Goal: Information Seeking & Learning: Find specific page/section

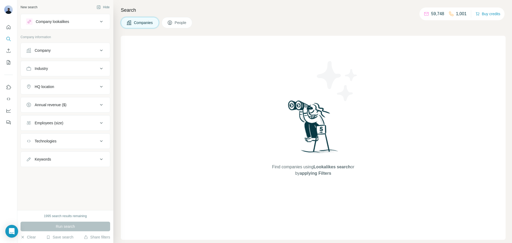
click at [102, 67] on icon at bounding box center [101, 68] width 6 height 6
click at [72, 78] on div at bounding box center [63, 81] width 66 height 9
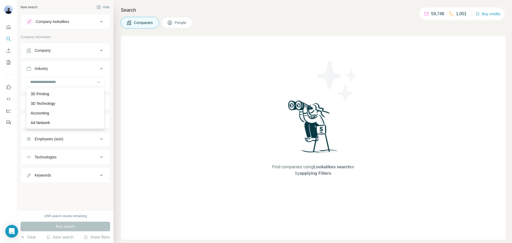
click at [148, 78] on div "Find companies using Lookalikes search or by applying Filters" at bounding box center [313, 138] width 385 height 204
click at [67, 82] on input at bounding box center [63, 82] width 66 height 6
click at [171, 65] on div "Find companies using Lookalikes search or by applying Filters" at bounding box center [313, 138] width 385 height 204
click at [110, 69] on div "New search Hide Company lookalikes Company information Company Industry HQ loca…" at bounding box center [65, 105] width 96 height 210
click at [102, 67] on icon at bounding box center [101, 68] width 6 height 6
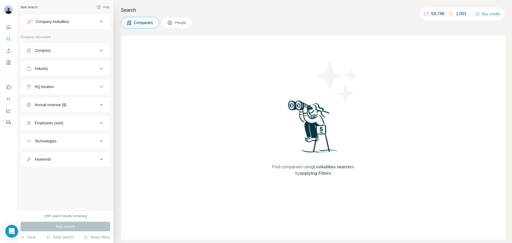
click at [102, 52] on icon at bounding box center [101, 50] width 6 height 6
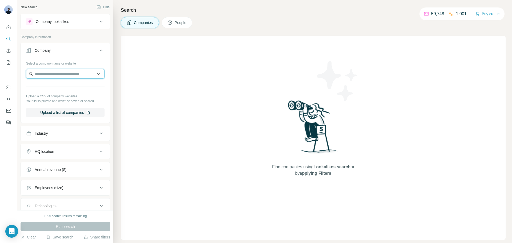
click at [58, 77] on input "text" at bounding box center [65, 74] width 78 height 10
click at [157, 82] on div "Find companies using Lookalikes search or by applying Filters" at bounding box center [313, 138] width 385 height 204
click at [100, 51] on icon at bounding box center [101, 51] width 3 height 2
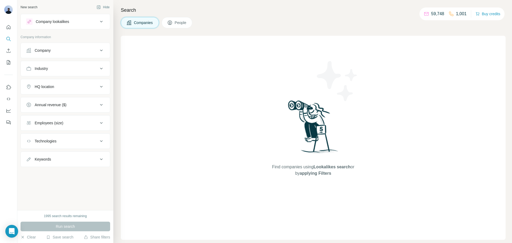
click at [90, 53] on button "Company" at bounding box center [65, 50] width 89 height 13
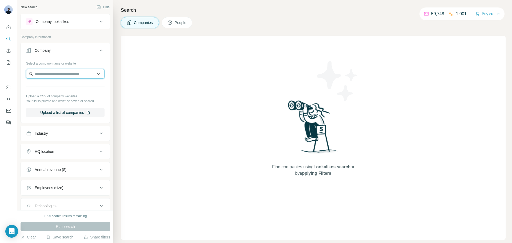
click at [56, 73] on input "text" at bounding box center [65, 74] width 78 height 10
click at [148, 159] on div "Find companies using Lookalikes search or by applying Filters" at bounding box center [313, 138] width 385 height 204
click at [64, 237] on button "Save search" at bounding box center [59, 236] width 27 height 5
click at [67, 231] on div "View my saved searches" at bounding box center [75, 227] width 56 height 11
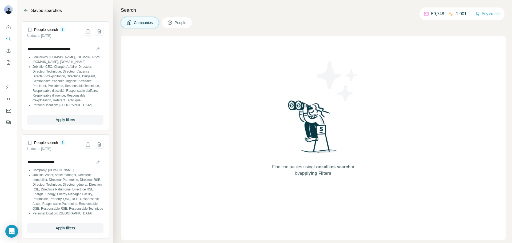
scroll to position [11, 0]
click at [56, 227] on span "Apply filters" at bounding box center [65, 225] width 19 height 5
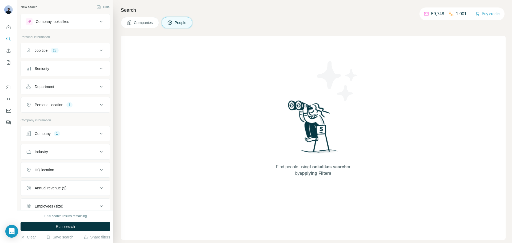
click at [74, 135] on div "Company 1" at bounding box center [62, 133] width 72 height 5
click at [62, 168] on icon "button" at bounding box center [64, 168] width 4 height 4
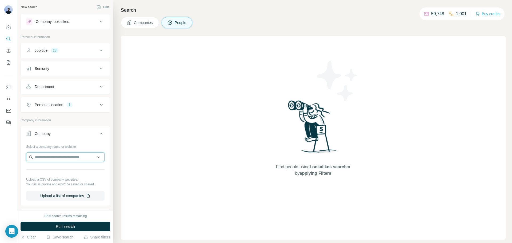
click at [45, 158] on input "text" at bounding box center [65, 157] width 78 height 10
type input "*******"
click at [56, 186] on p "honotel.com" at bounding box center [54, 188] width 26 height 5
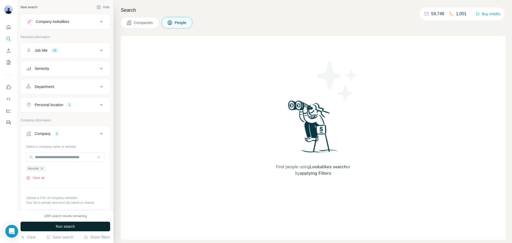
click at [63, 226] on span "Run search" at bounding box center [65, 226] width 19 height 5
click at [56, 226] on span "Run search" at bounding box center [65, 226] width 19 height 5
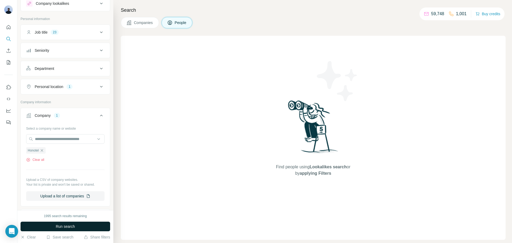
scroll to position [27, 0]
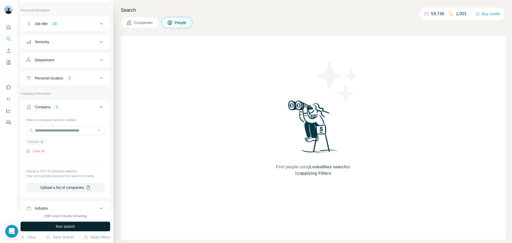
click at [43, 143] on icon "button" at bounding box center [42, 142] width 4 height 4
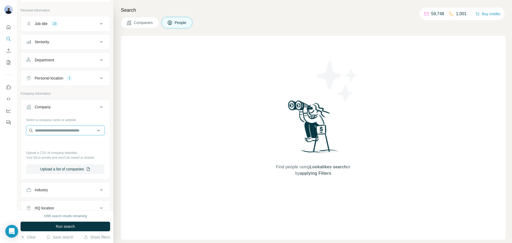
click at [45, 132] on input "text" at bounding box center [65, 131] width 78 height 10
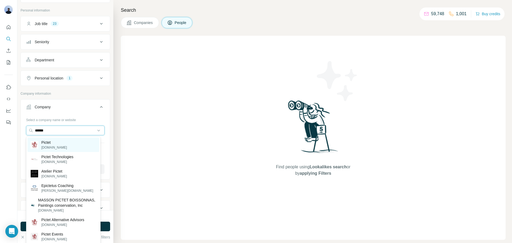
type input "******"
click at [65, 143] on div "Pictet pictet.com" at bounding box center [63, 145] width 72 height 14
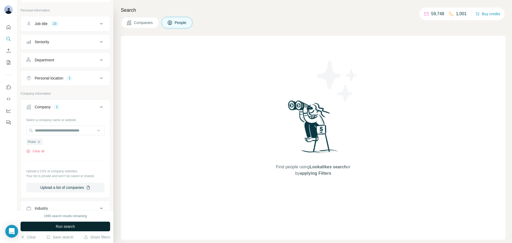
click at [66, 223] on button "Run search" at bounding box center [66, 226] width 90 height 10
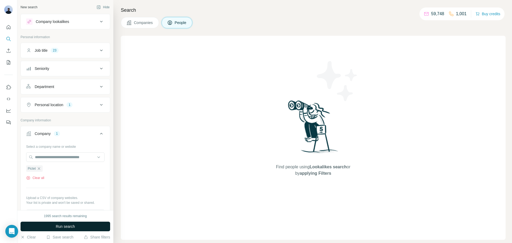
click at [68, 228] on span "Run search" at bounding box center [65, 226] width 19 height 5
click at [59, 225] on span "Run search" at bounding box center [65, 226] width 19 height 5
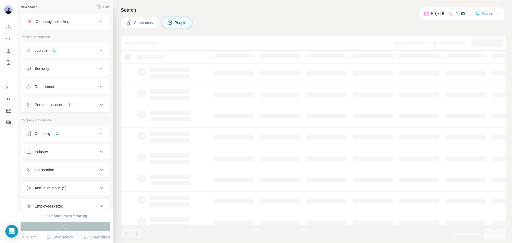
click at [77, 136] on div "Company 1" at bounding box center [62, 133] width 72 height 5
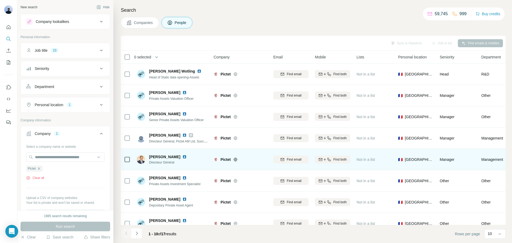
click at [187, 156] on img at bounding box center [184, 157] width 4 height 4
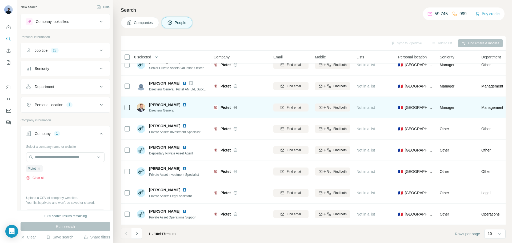
scroll to position [55, 0]
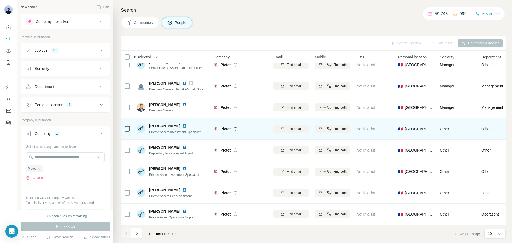
click at [182, 124] on img at bounding box center [184, 126] width 4 height 4
